Goal: Information Seeking & Learning: Learn about a topic

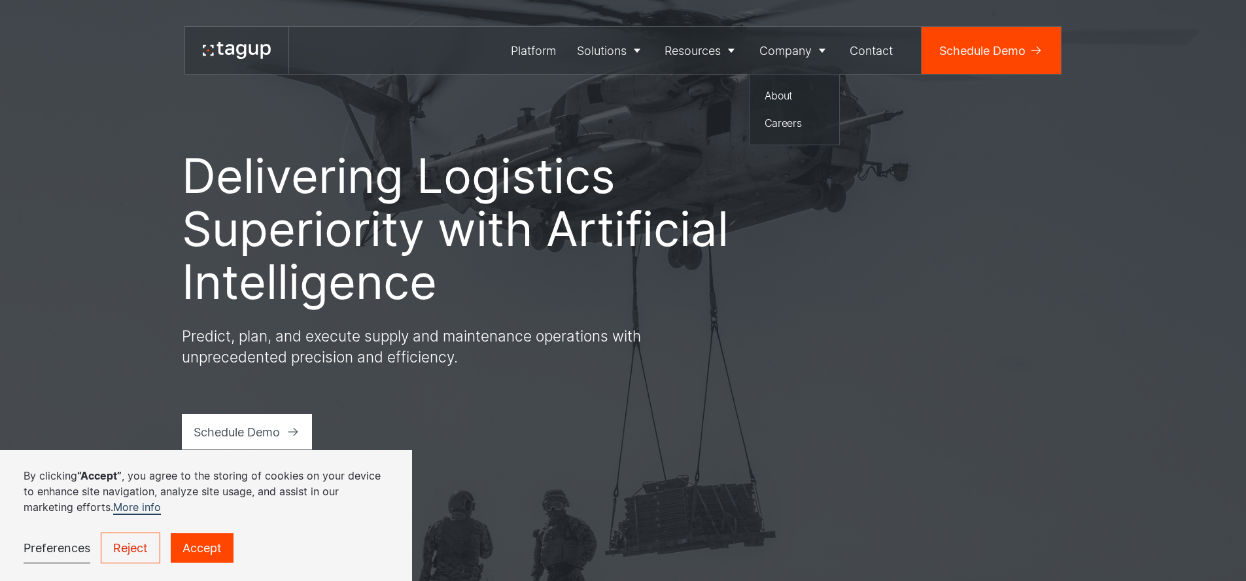
click at [783, 101] on div "About" at bounding box center [794, 96] width 60 height 16
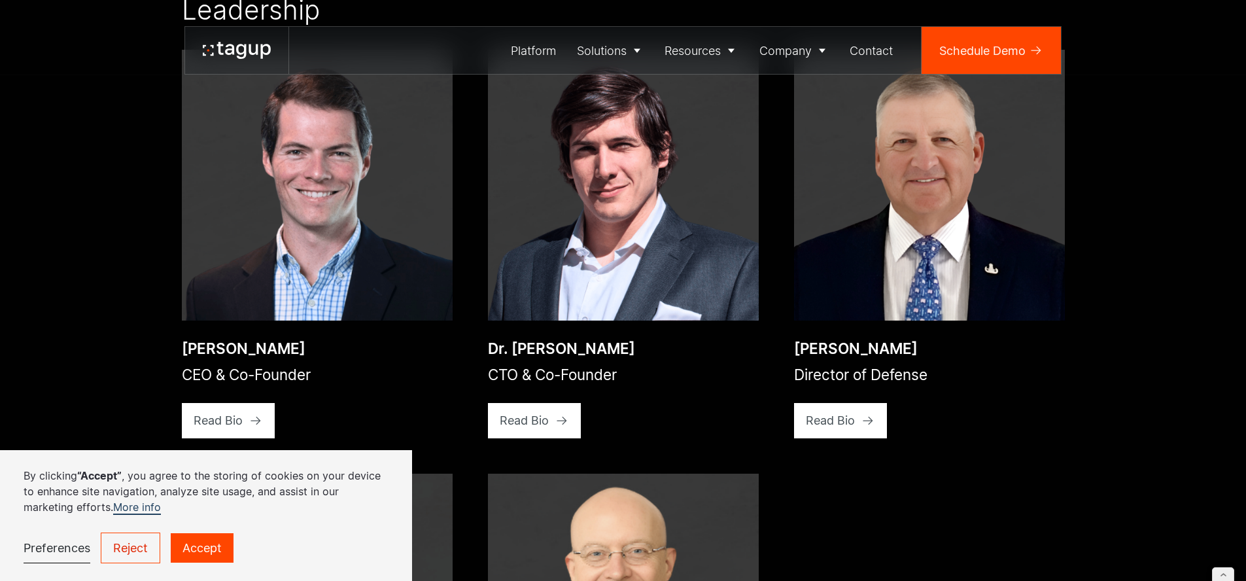
scroll to position [2109, 0]
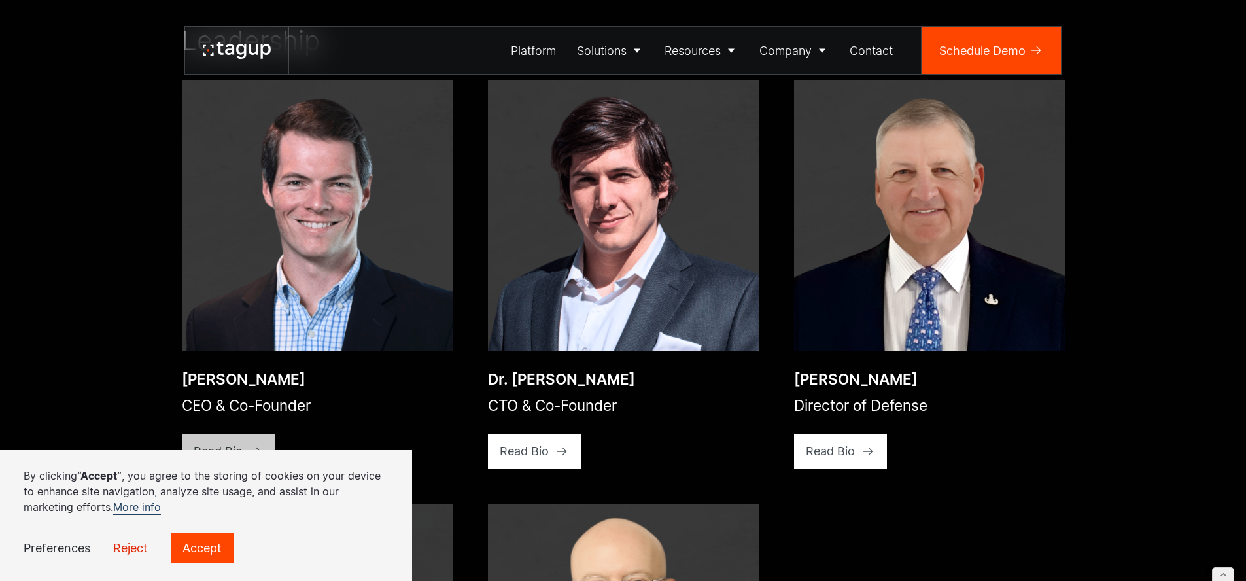
click at [243, 434] on link "Read Bio" at bounding box center [229, 451] width 94 height 35
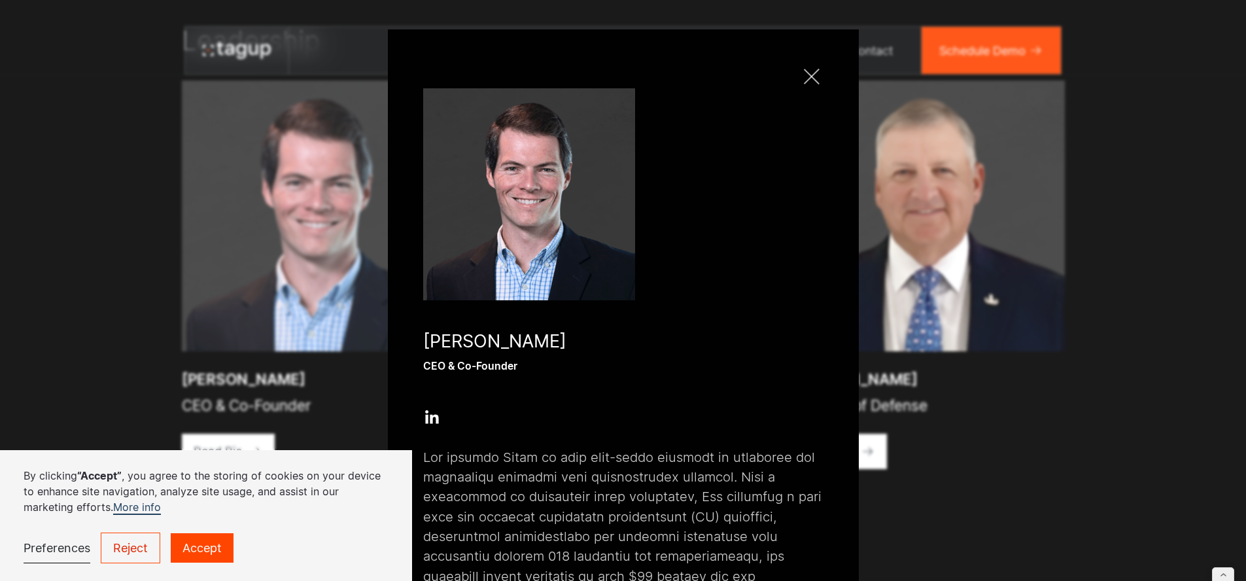
click at [809, 79] on div at bounding box center [812, 77] width 16 height 16
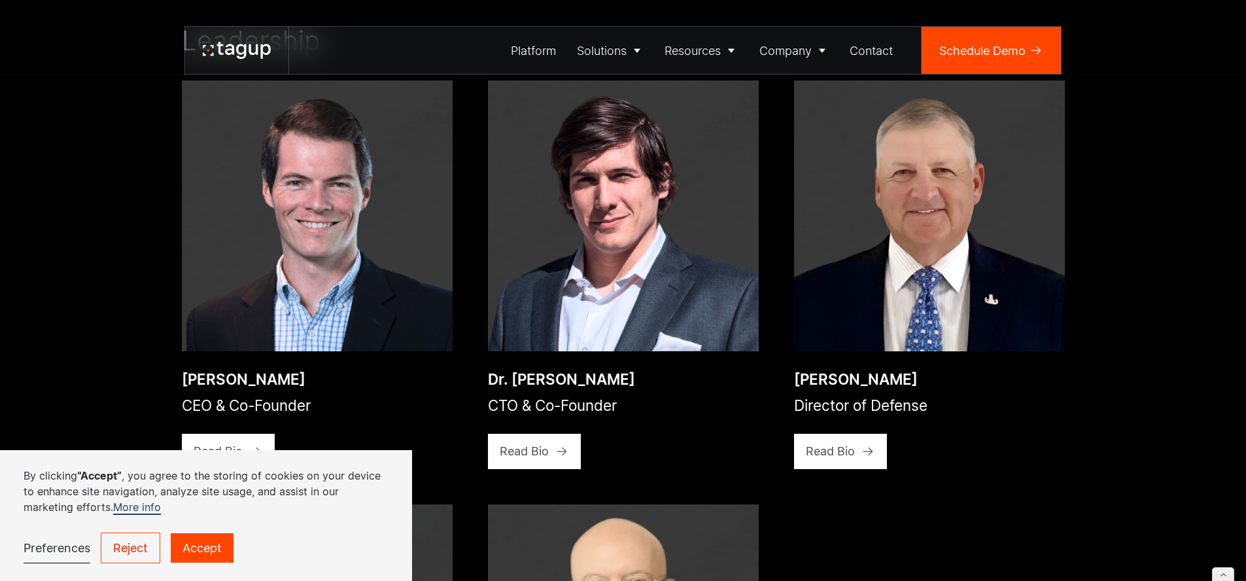
click at [243, 442] on div "Read Bio" at bounding box center [218, 451] width 49 height 18
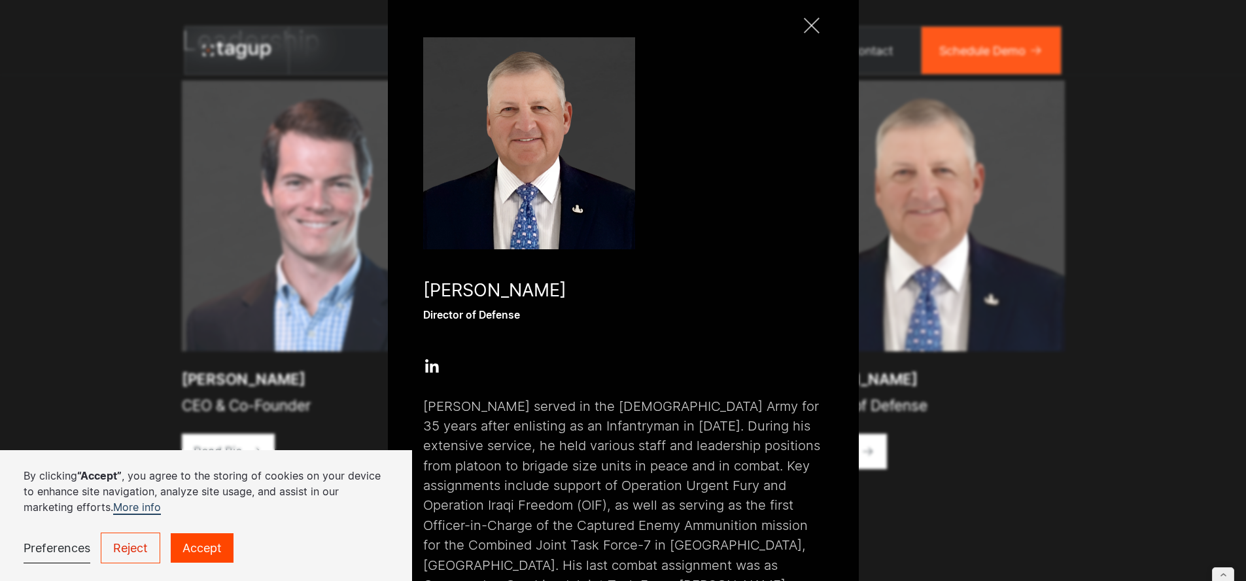
scroll to position [0, 0]
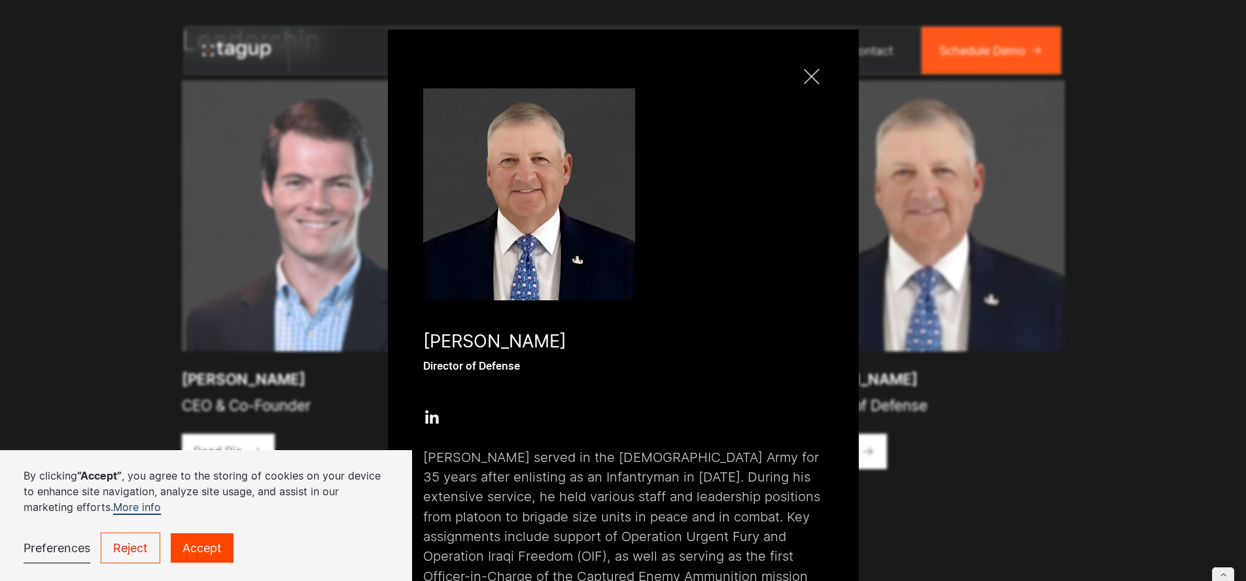
click at [813, 81] on link "Close popup" at bounding box center [812, 77] width 24 height 24
